Goal: Task Accomplishment & Management: Manage account settings

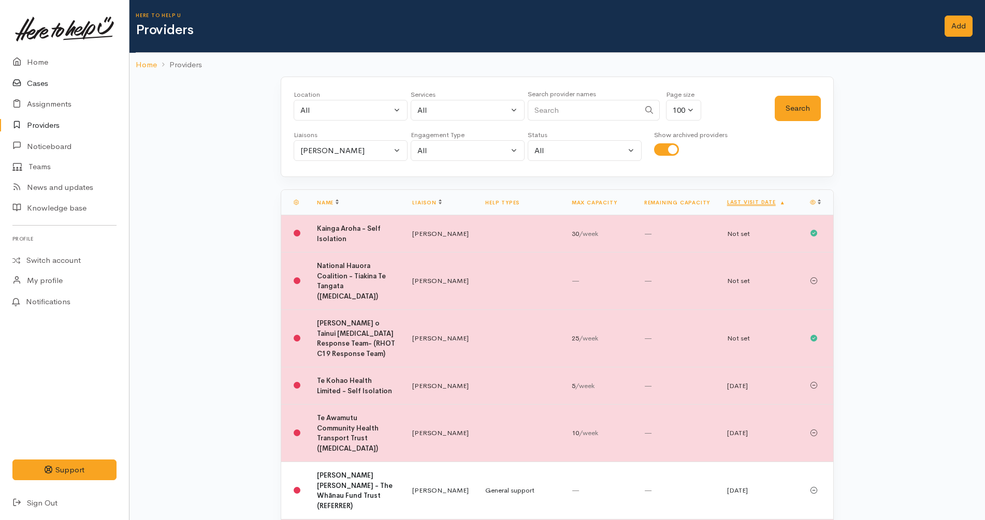
click at [56, 81] on link "Cases" at bounding box center [64, 83] width 129 height 21
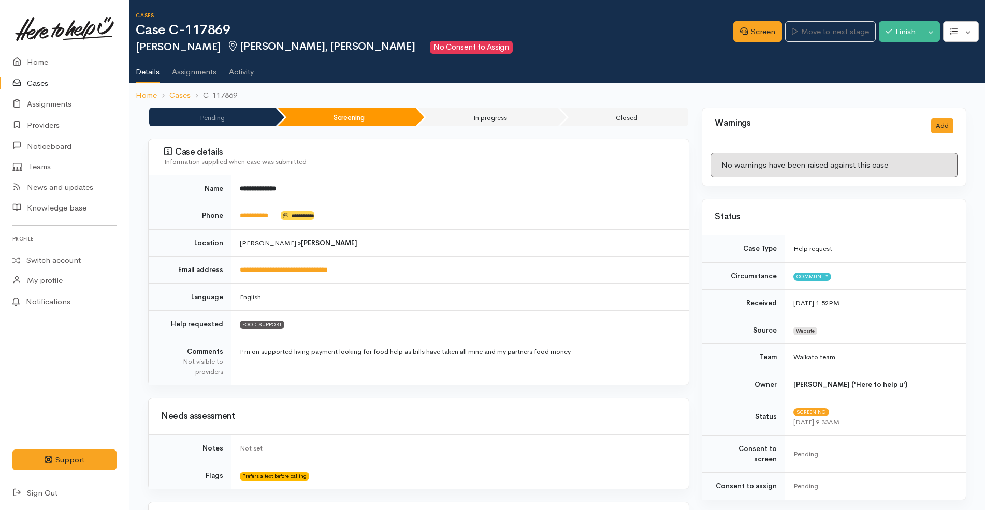
click at [40, 87] on link "Cases" at bounding box center [64, 83] width 129 height 21
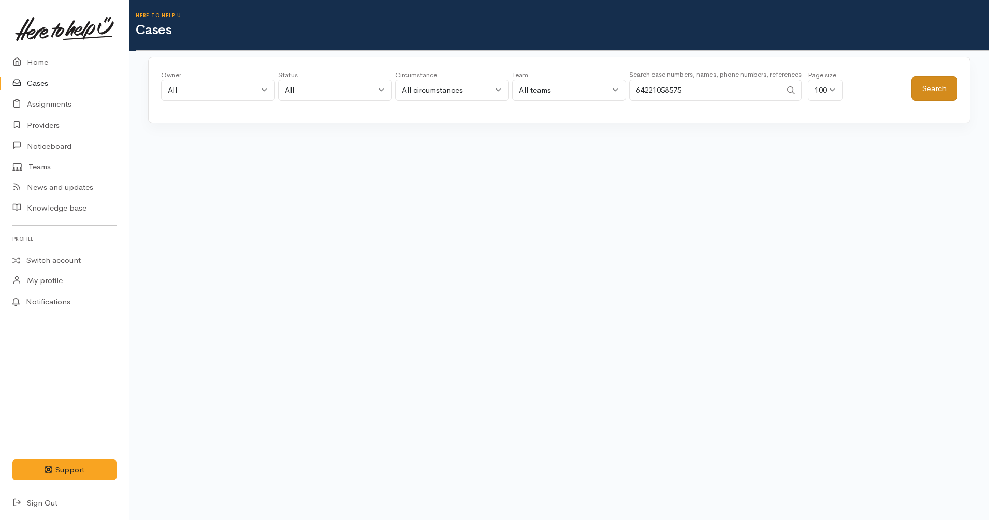
type input "64221058575"
click at [932, 80] on button "Search" at bounding box center [934, 88] width 46 height 25
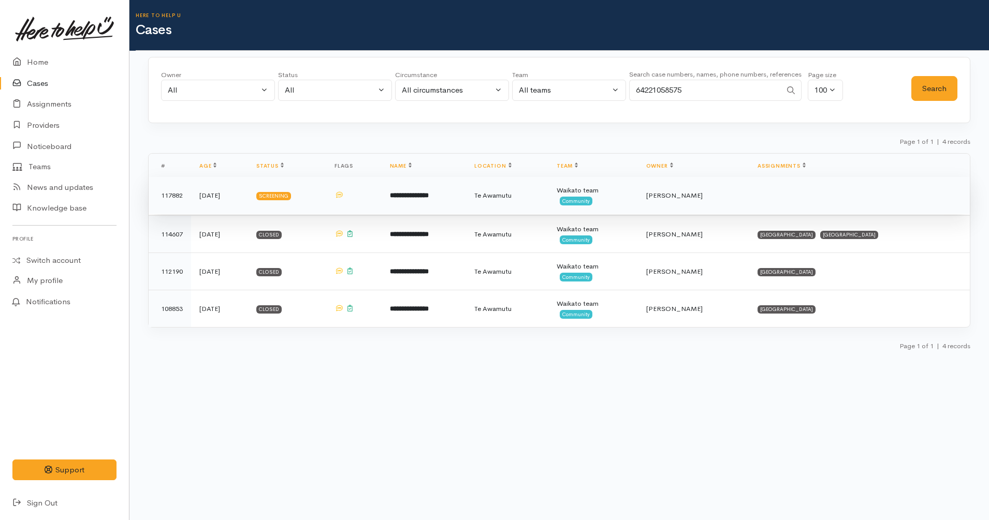
click at [489, 196] on span "Te Awamutu" at bounding box center [492, 195] width 37 height 9
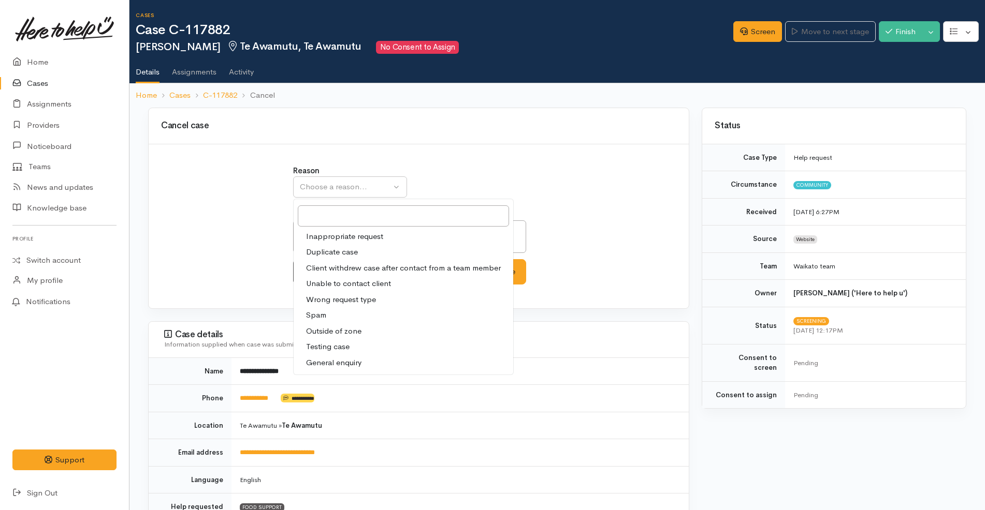
click at [363, 266] on span "Client withdrew case after contact from a team member" at bounding box center [403, 268] width 195 height 12
select select "3"
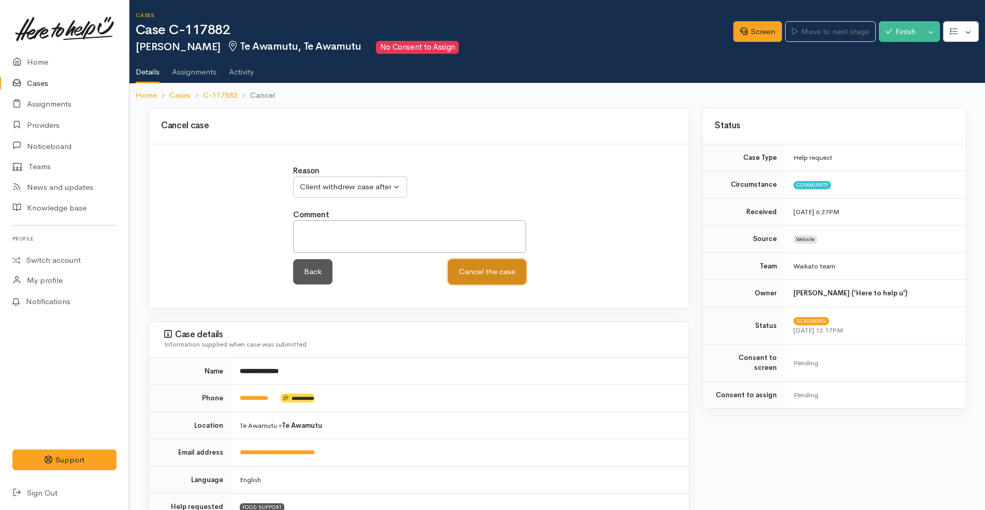
click at [498, 273] on button "Cancel the case" at bounding box center [487, 271] width 78 height 25
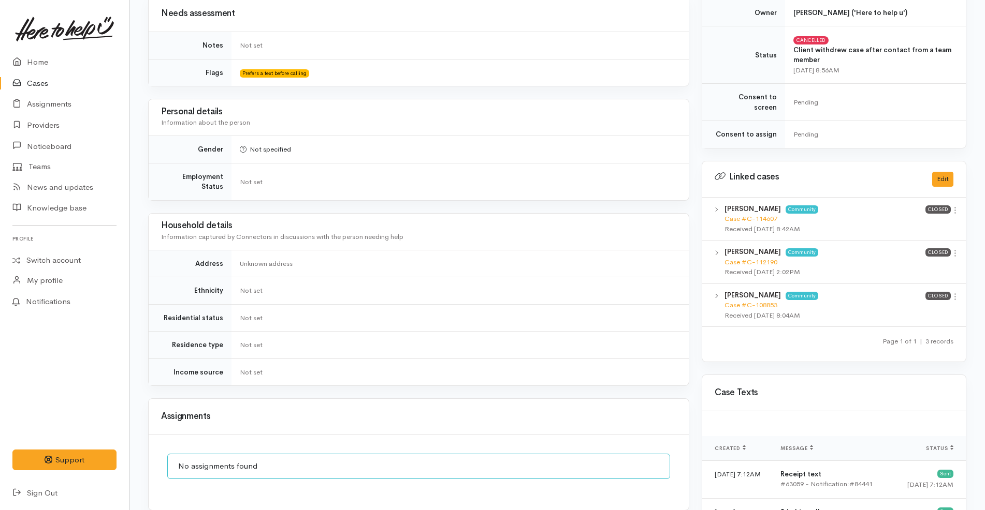
scroll to position [691, 0]
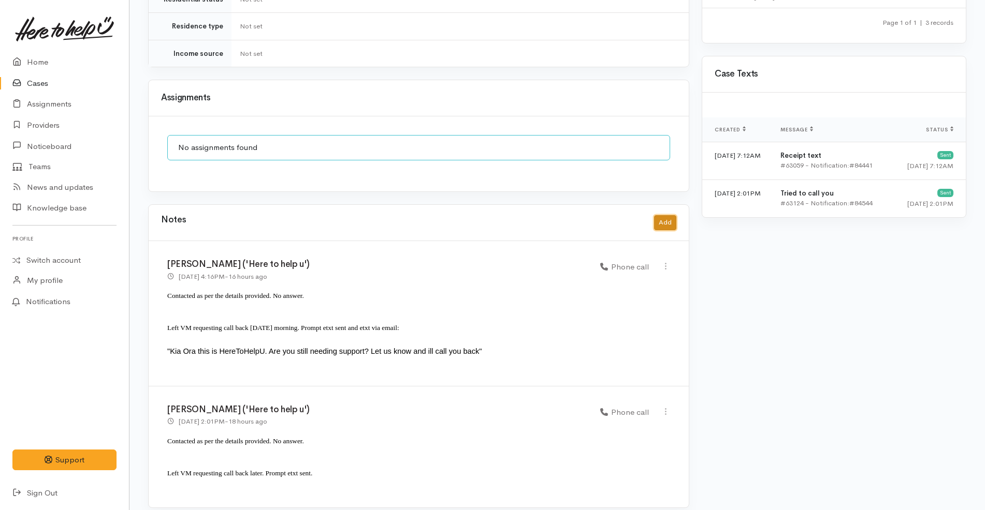
click at [665, 215] on button "Add" at bounding box center [665, 222] width 22 height 15
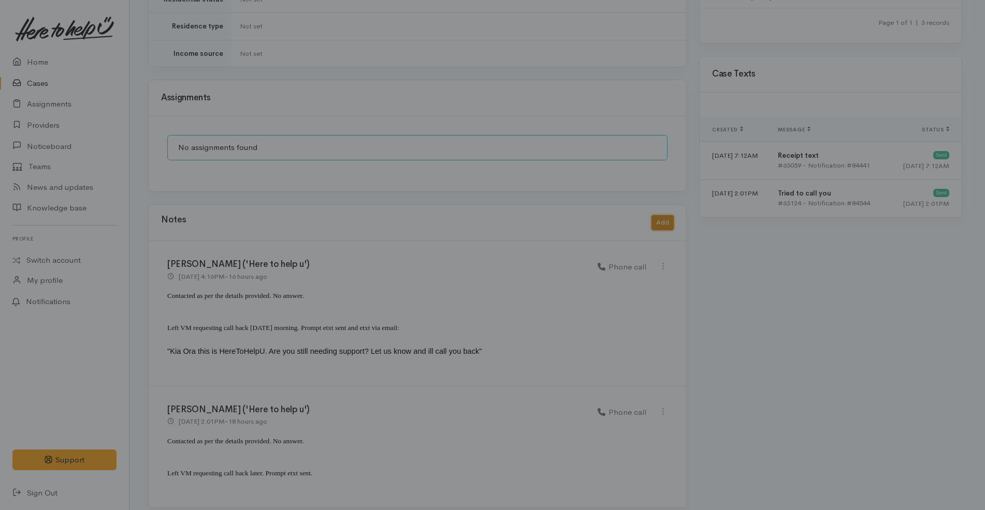
scroll to position [681, 0]
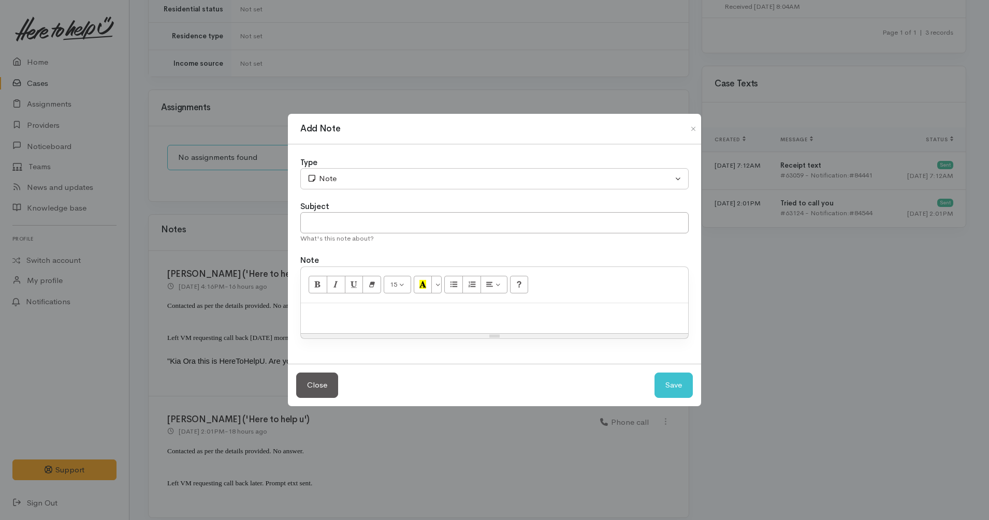
click at [451, 322] on div at bounding box center [494, 318] width 387 height 31
paste div
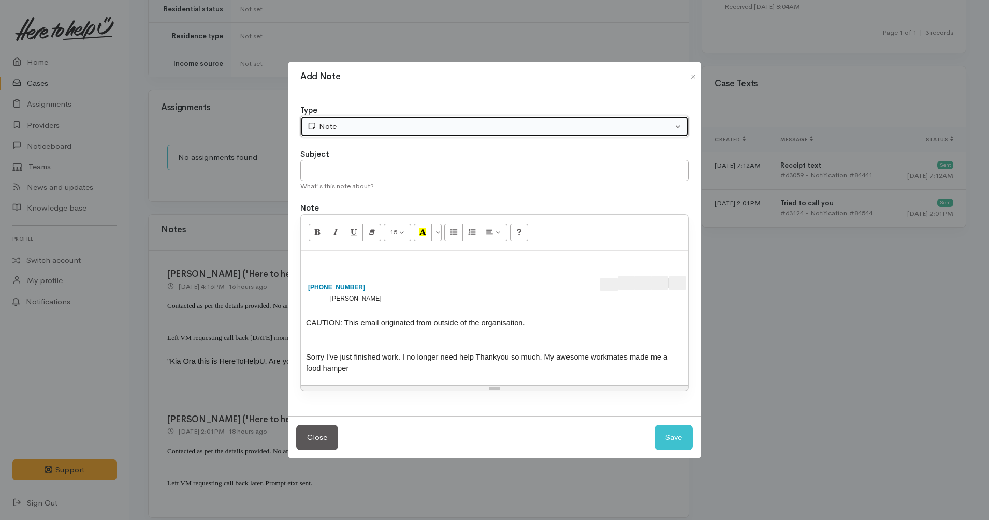
click at [358, 129] on div "Note" at bounding box center [489, 127] width 365 height 12
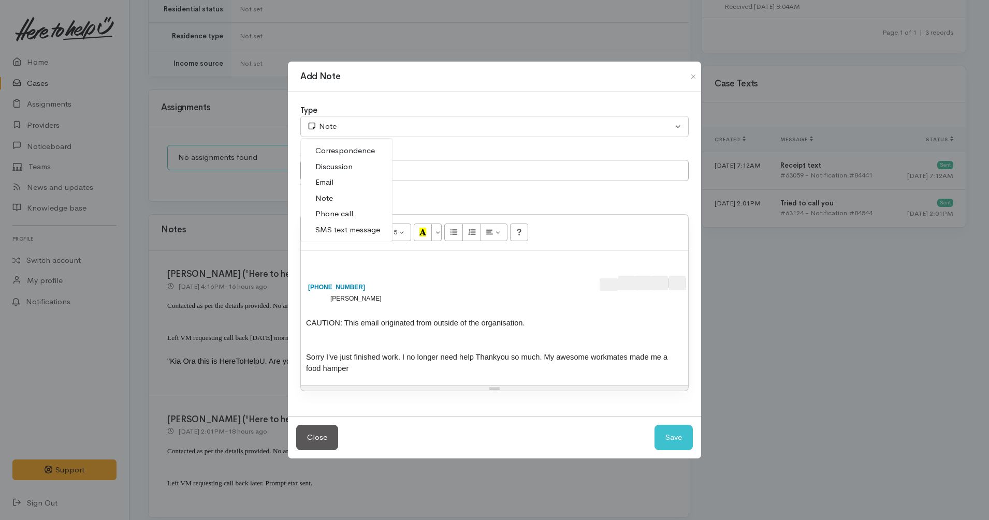
click at [360, 229] on span "SMS text message" at bounding box center [347, 230] width 65 height 12
select select "5"
click at [500, 162] on input "text" at bounding box center [494, 170] width 388 height 21
type input "etxt received"
click at [663, 431] on button "Save" at bounding box center [673, 437] width 38 height 25
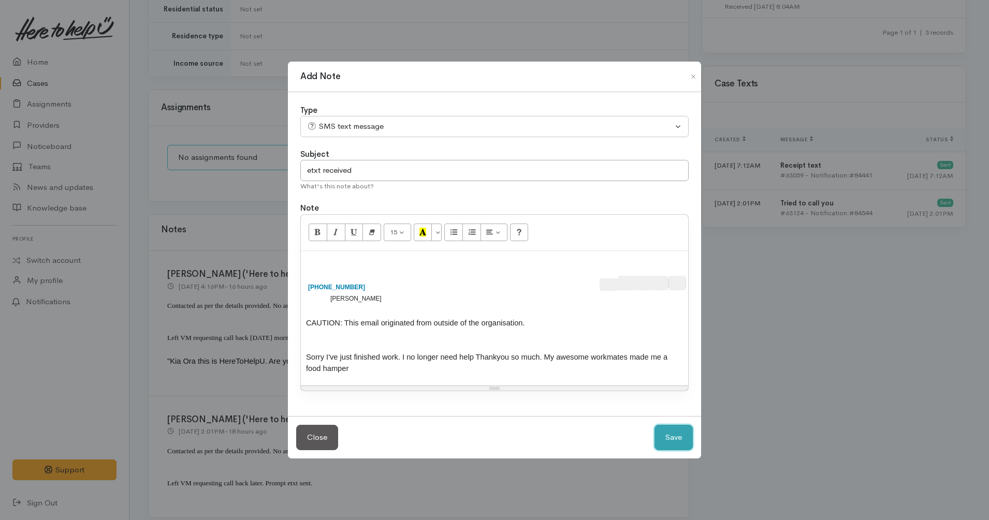
select select "1"
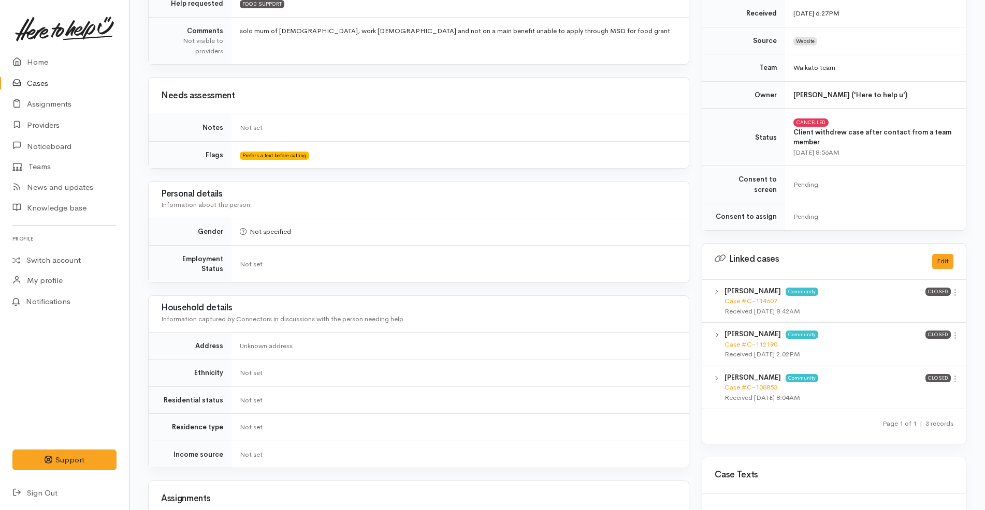
scroll to position [0, 0]
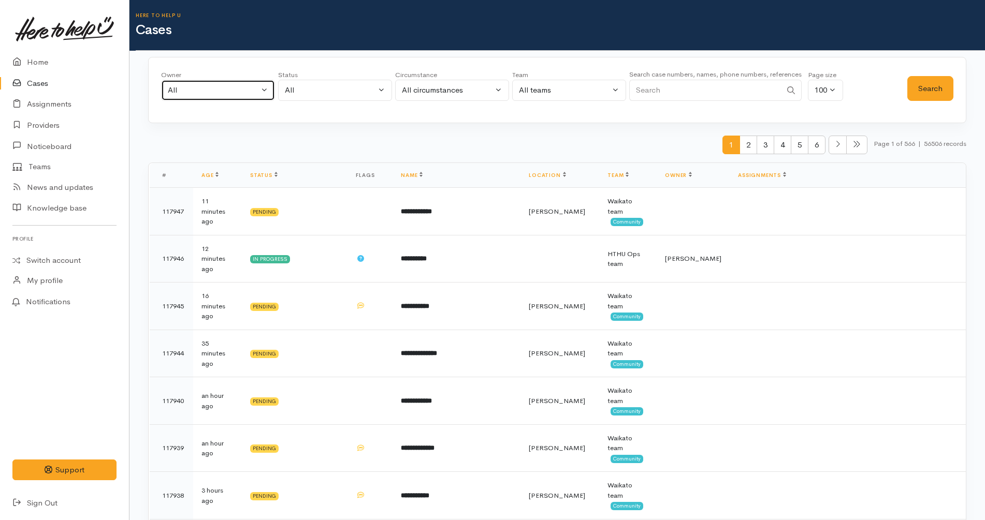
click at [203, 80] on button "All" at bounding box center [218, 90] width 114 height 21
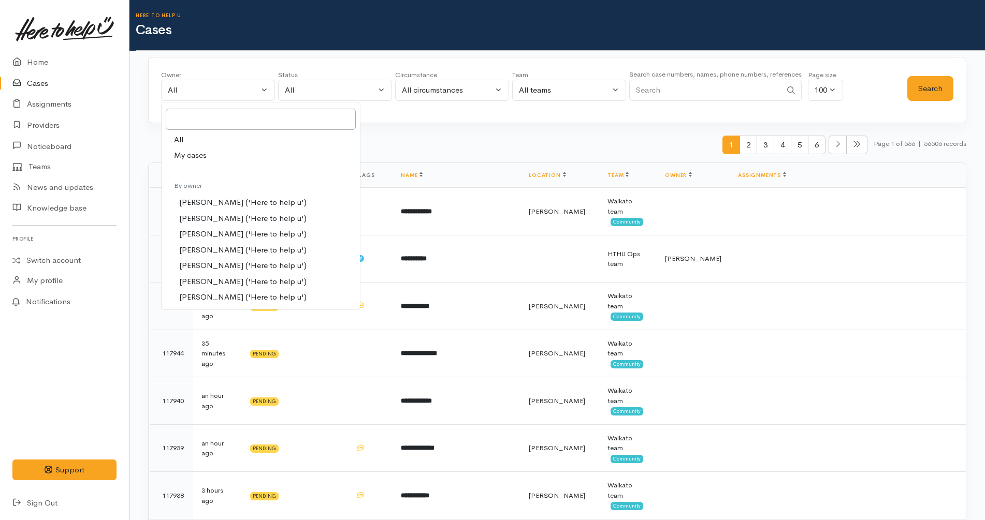
click at [205, 156] on span "My cases" at bounding box center [190, 156] width 33 height 12
select select "1252"
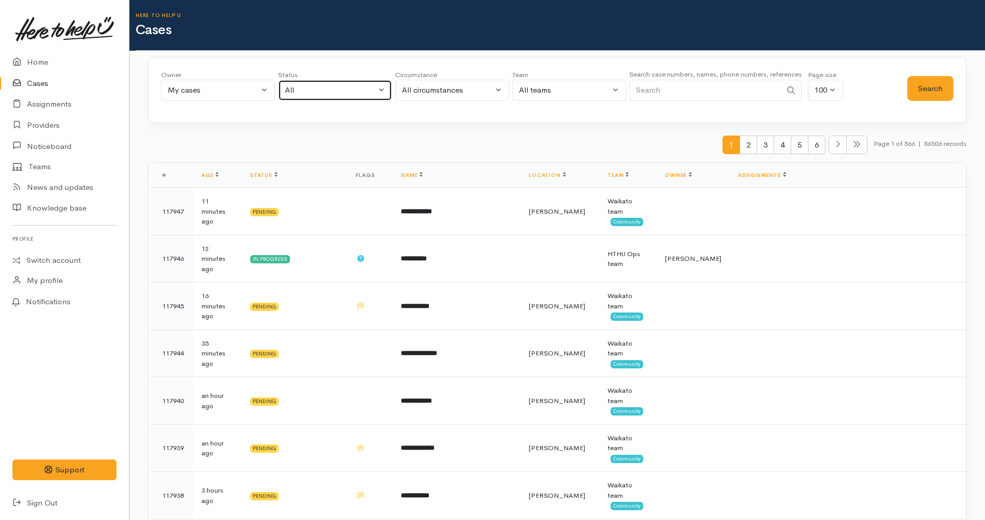
click at [342, 93] on div "All" at bounding box center [330, 90] width 91 height 12
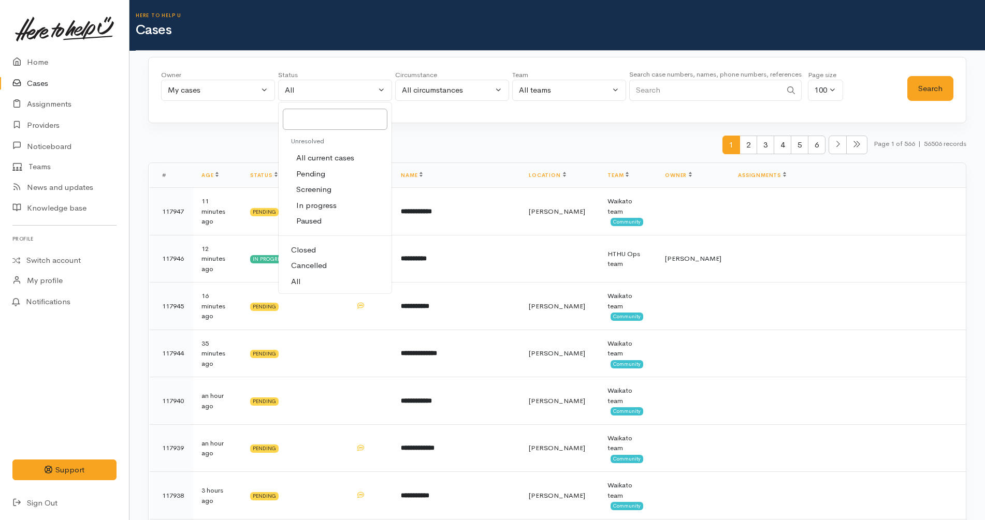
click at [340, 154] on span "All current cases" at bounding box center [325, 158] width 58 height 12
select select "Unresolved"
click at [934, 87] on button "Search" at bounding box center [930, 88] width 46 height 25
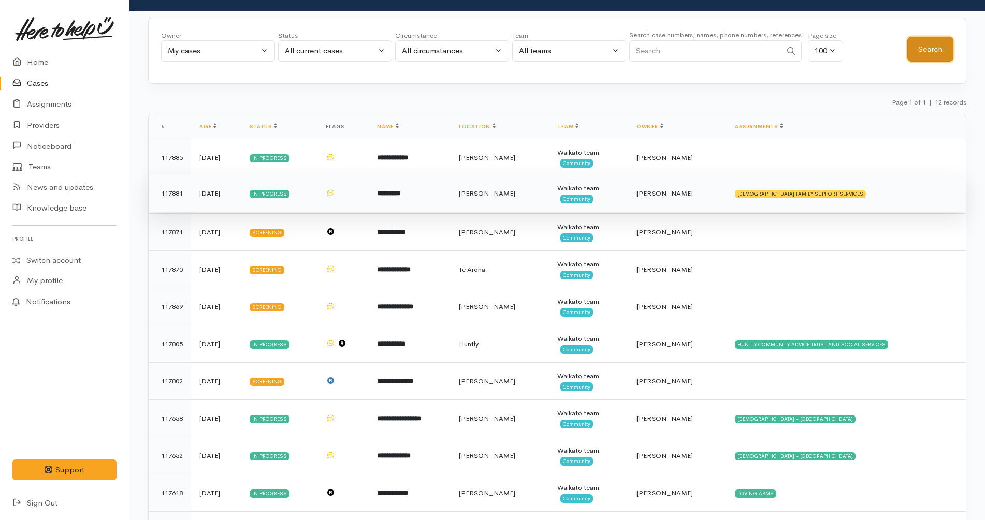
scroll to position [136, 0]
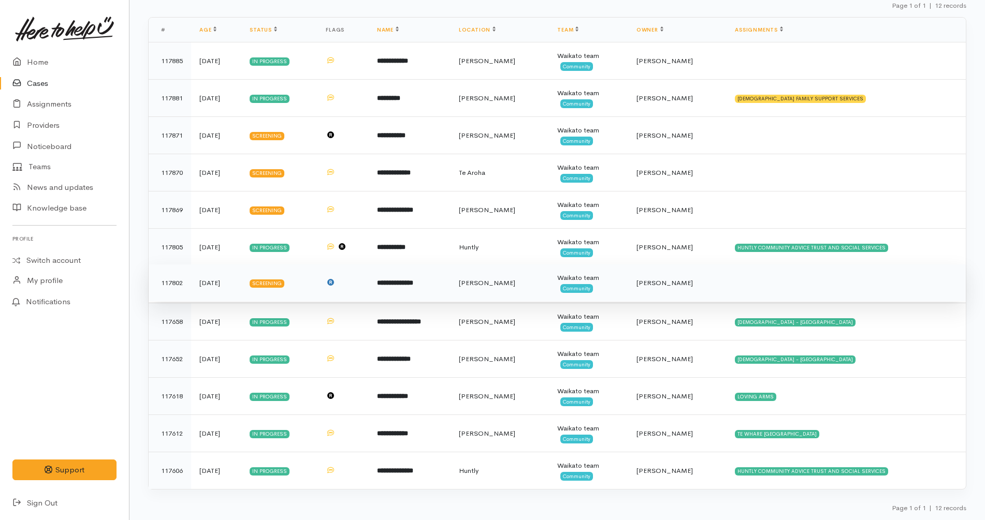
click at [744, 286] on td at bounding box center [845, 283] width 239 height 37
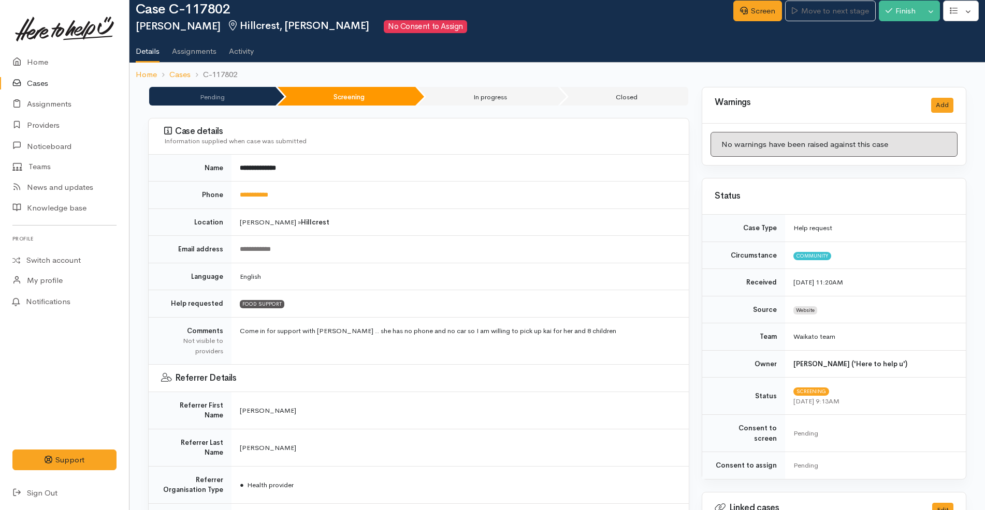
scroll to position [20, 0]
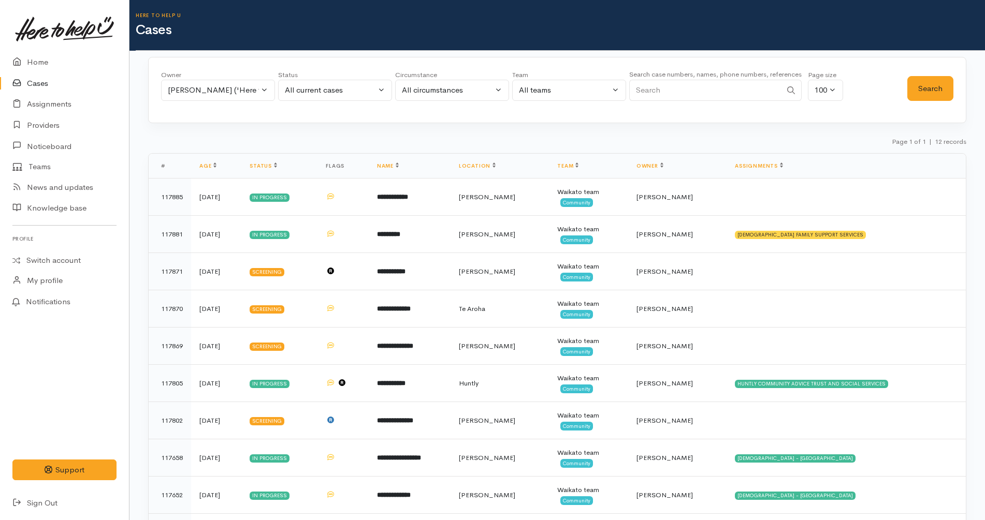
scroll to position [104, 0]
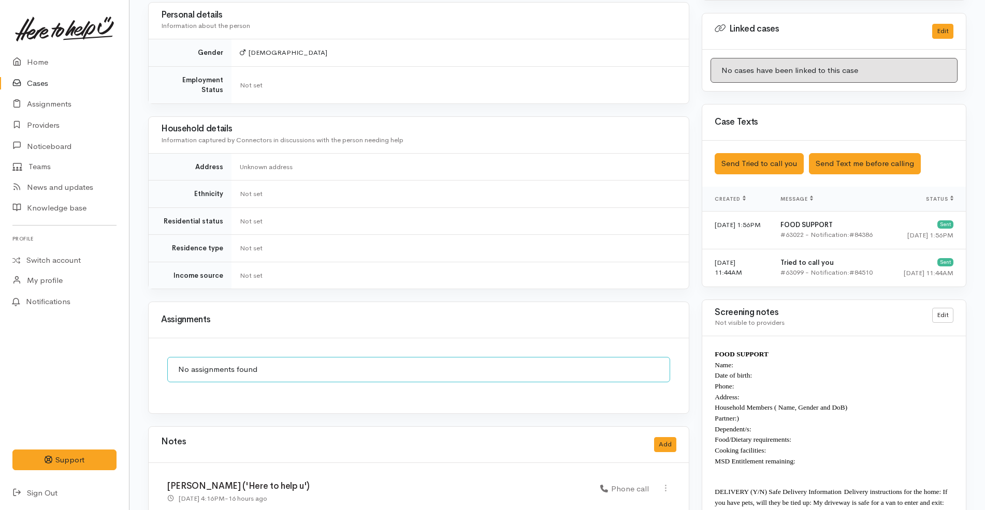
scroll to position [808, 0]
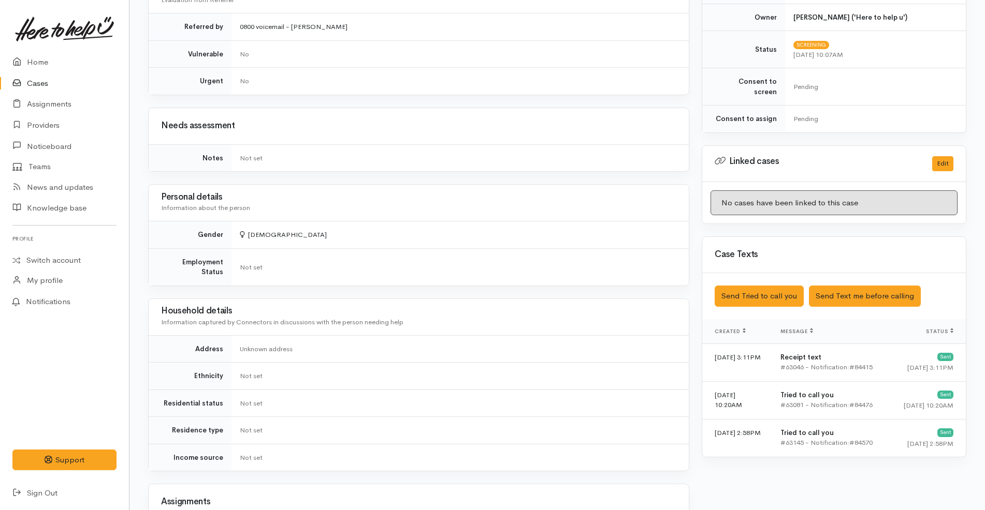
scroll to position [802, 0]
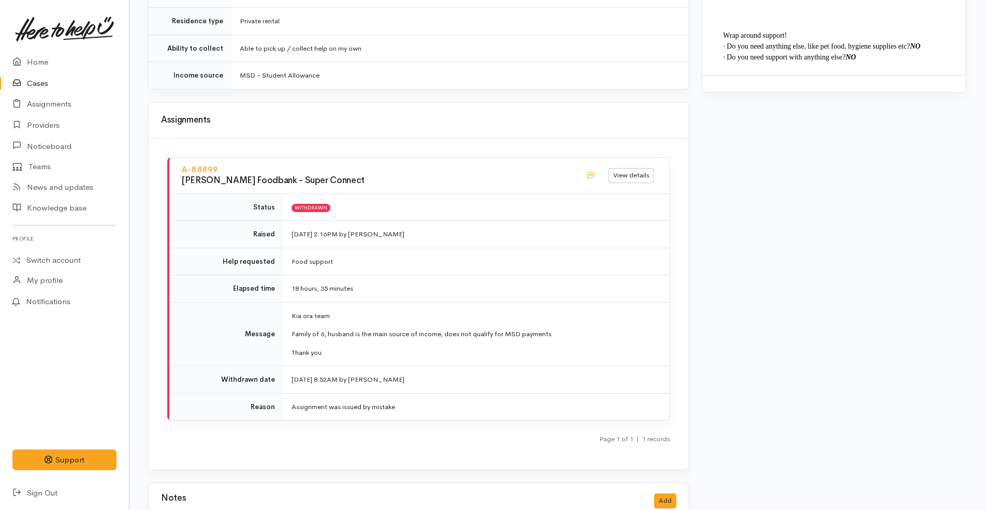
scroll to position [1134, 0]
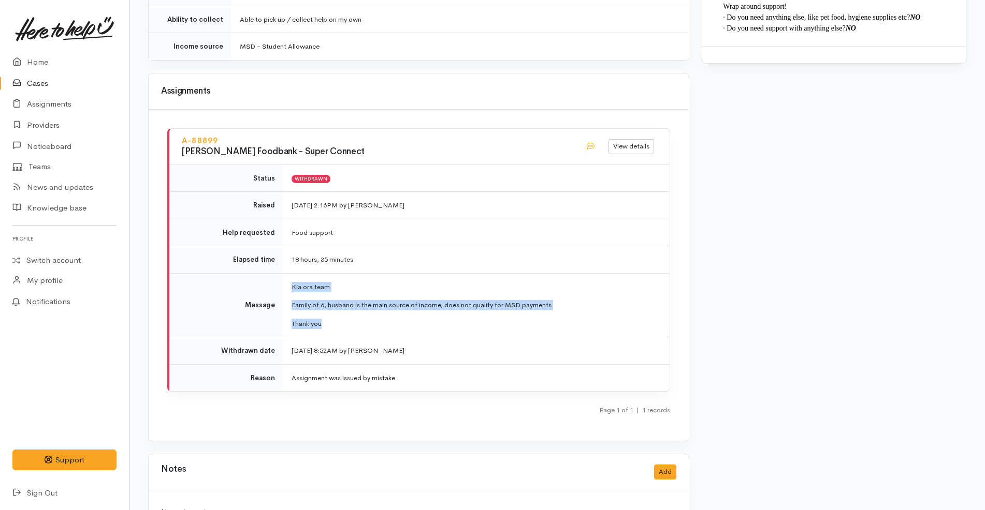
drag, startPoint x: 332, startPoint y: 315, endPoint x: 290, endPoint y: 270, distance: 61.9
click at [290, 273] on td "Kia ora team Family of 6, husband is the main source of income, does not qualif…" at bounding box center [476, 305] width 386 height 64
copy td "Kia ora team Family of 6, husband is the main source of income, does not qualif…"
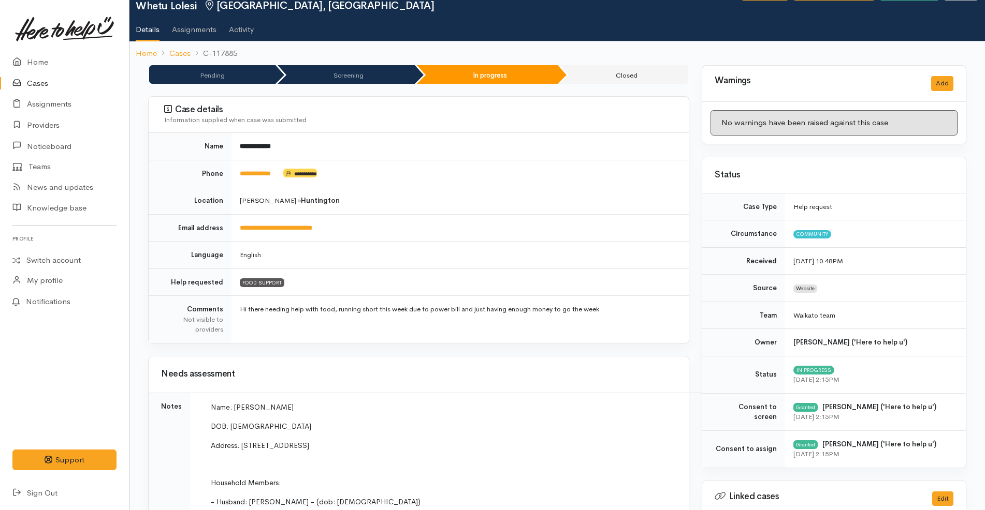
scroll to position [0, 0]
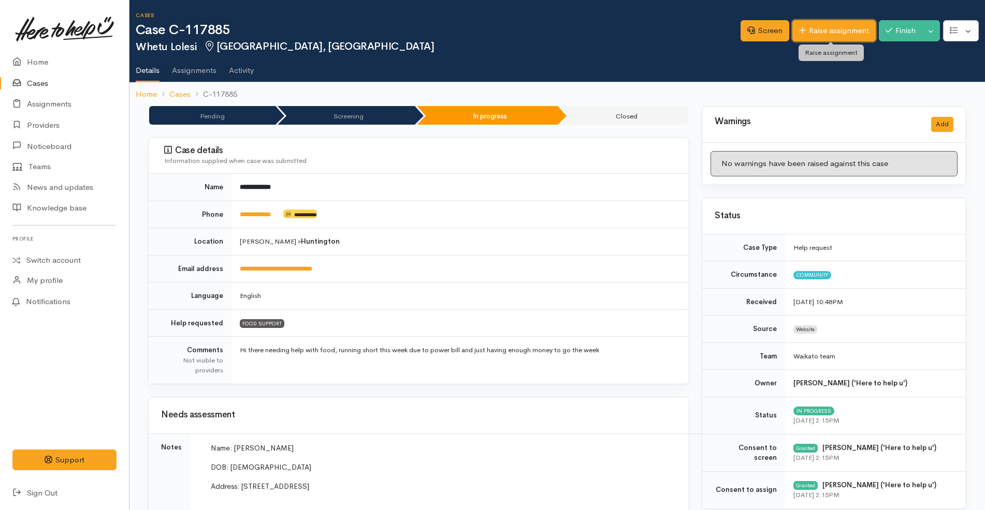
click at [841, 27] on link "Raise assignment" at bounding box center [833, 30] width 83 height 21
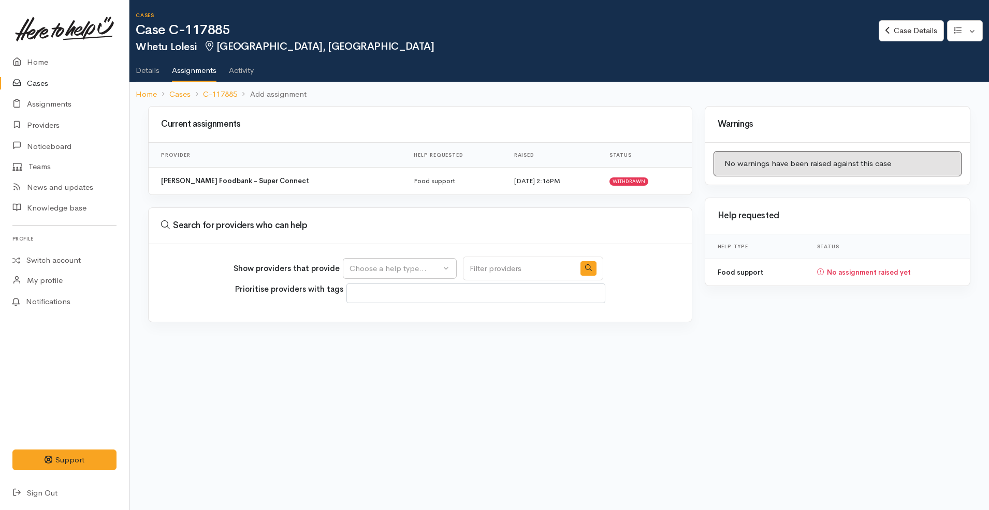
select select
click at [427, 268] on div "Choose a help type..." at bounding box center [394, 269] width 91 height 12
click at [408, 312] on link "Food support" at bounding box center [399, 318] width 113 height 16
select select "3"
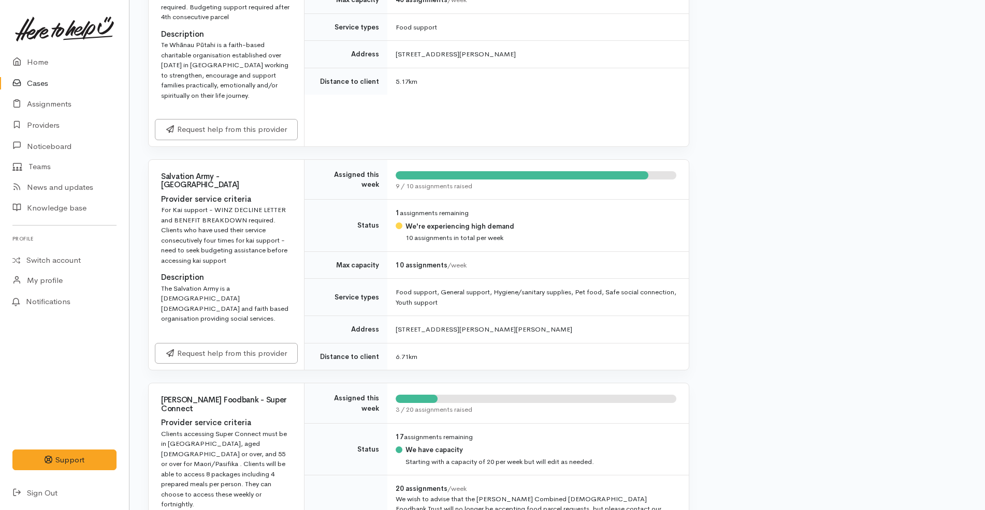
scroll to position [889, 0]
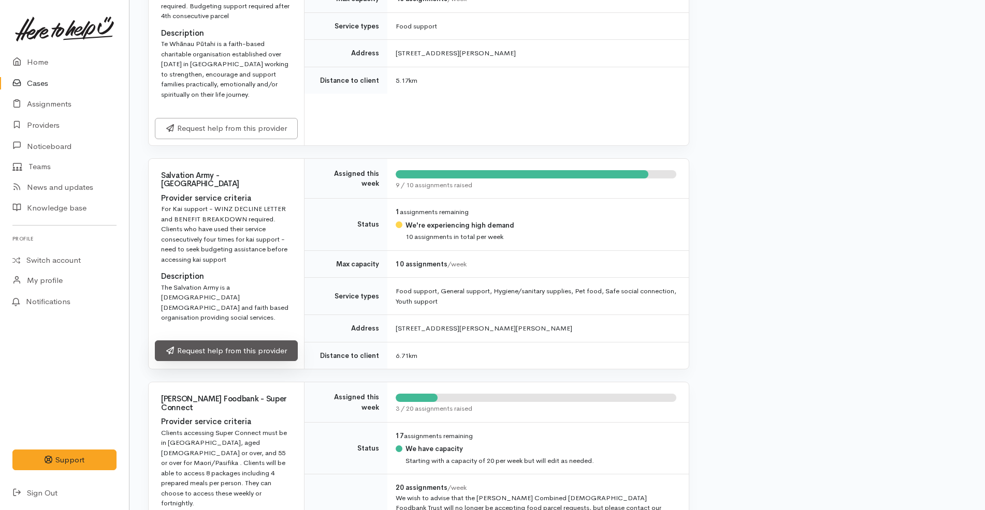
click at [264, 341] on link "Request help from this provider" at bounding box center [226, 351] width 143 height 21
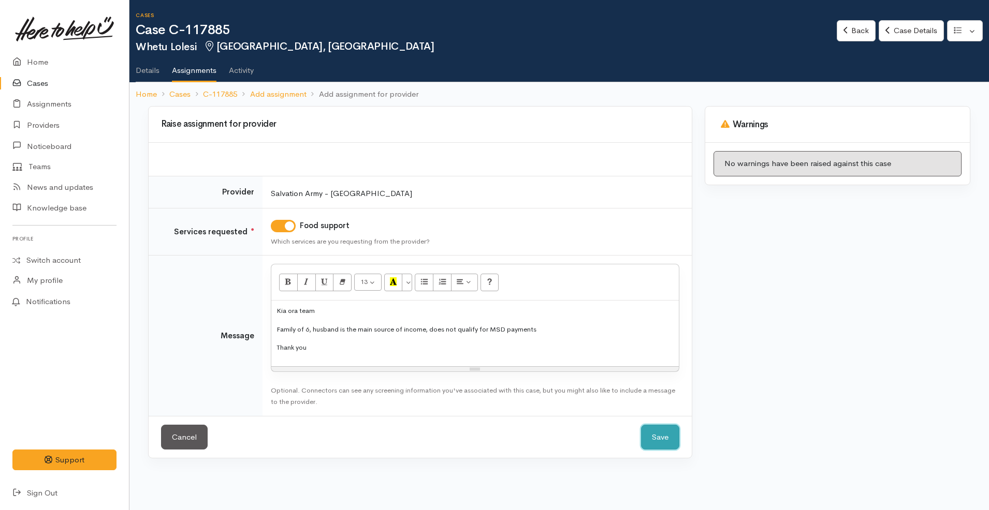
click at [662, 441] on button "Save" at bounding box center [660, 437] width 38 height 25
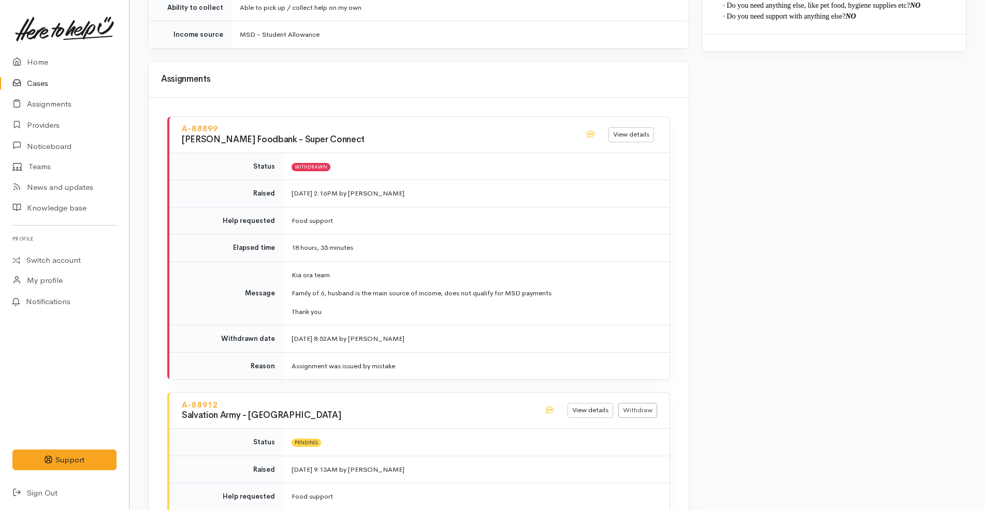
scroll to position [1382, 0]
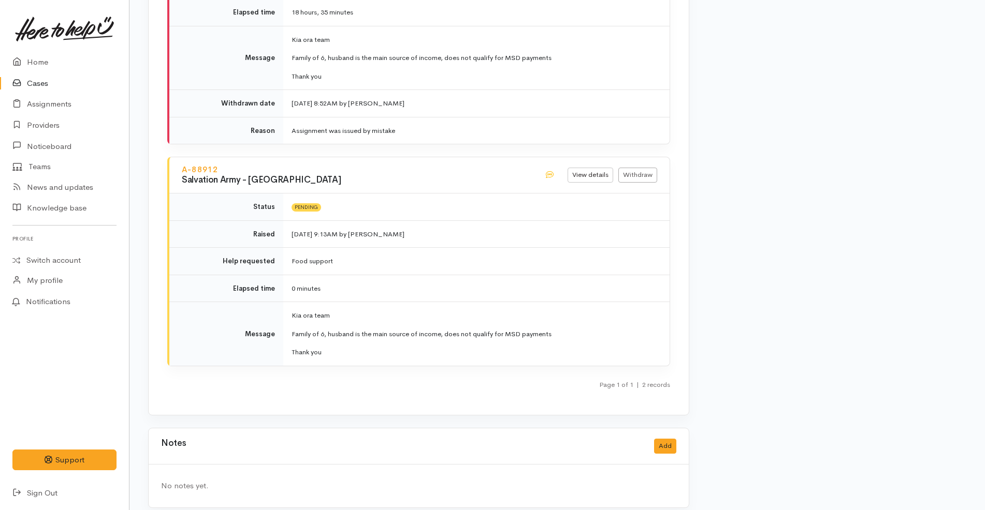
click at [43, 82] on link "Cases" at bounding box center [64, 83] width 129 height 21
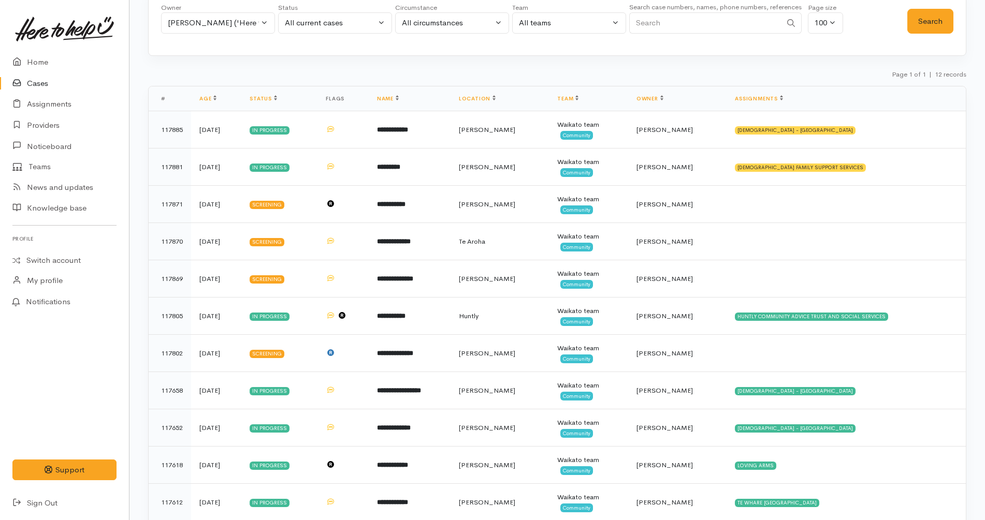
scroll to position [83, 0]
